Goal: Task Accomplishment & Management: Manage account settings

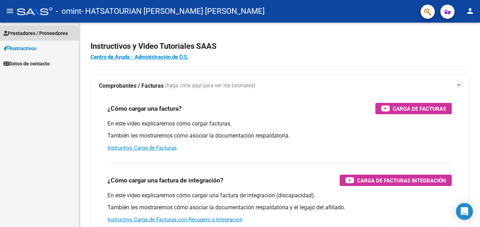
click at [40, 33] on span "Prestadores / Proveedores" at bounding box center [36, 33] width 64 height 8
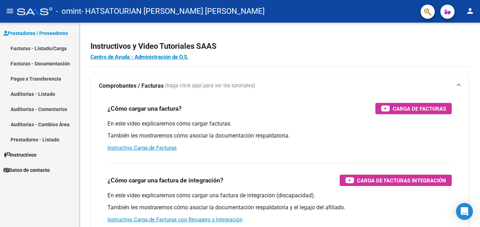
click at [44, 47] on link "Facturas - Listado/Carga" at bounding box center [39, 48] width 79 height 15
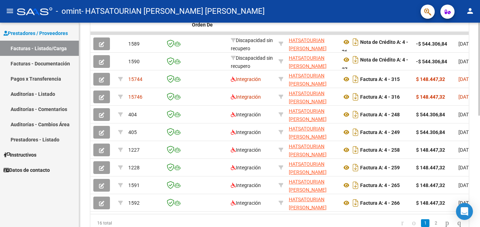
scroll to position [244, 0]
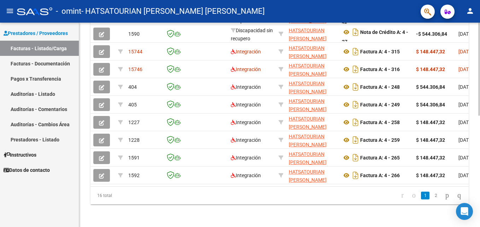
drag, startPoint x: 172, startPoint y: 186, endPoint x: 264, endPoint y: 186, distance: 92.6
click at [264, 186] on datatable-body "1589 Discapacidad sin [PERSON_NAME] HATSATOURIAN [PERSON_NAME] [PERSON_NAME] 27…" at bounding box center [279, 95] width 378 height 182
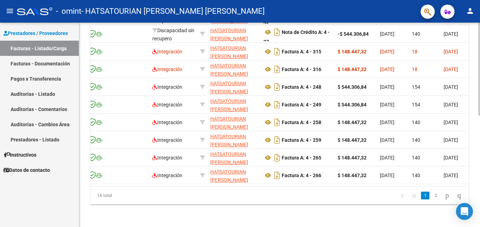
scroll to position [0, 0]
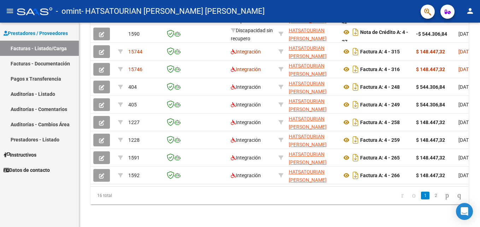
click at [50, 66] on link "Facturas - Documentación" at bounding box center [39, 63] width 79 height 15
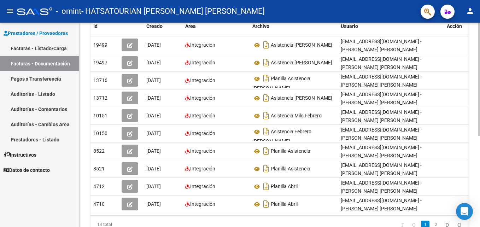
scroll to position [164, 0]
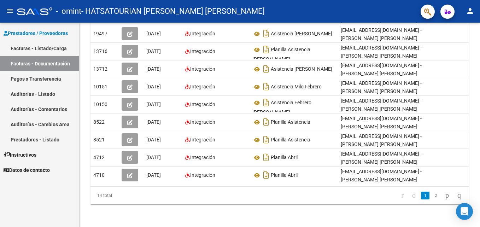
click at [50, 82] on link "Pagos x Transferencia" at bounding box center [39, 78] width 79 height 15
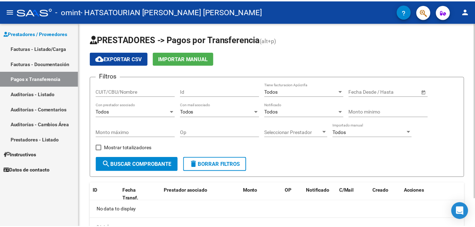
scroll to position [32, 0]
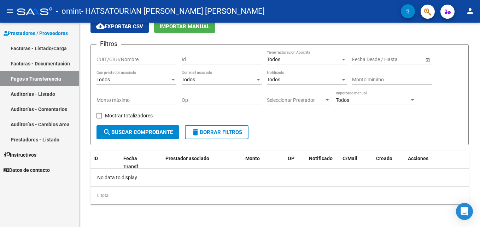
click at [471, 16] on button "person" at bounding box center [470, 11] width 14 height 14
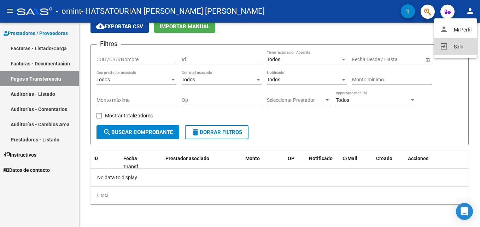
click at [444, 41] on button "exit_to_app Salir" at bounding box center [455, 46] width 43 height 17
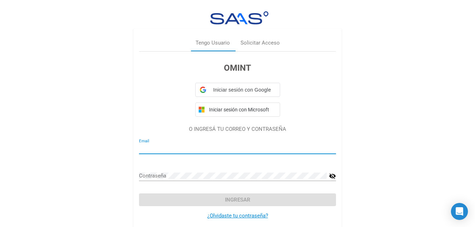
type input "[EMAIL_ADDRESS][DOMAIN_NAME]"
